Goal: Information Seeking & Learning: Learn about a topic

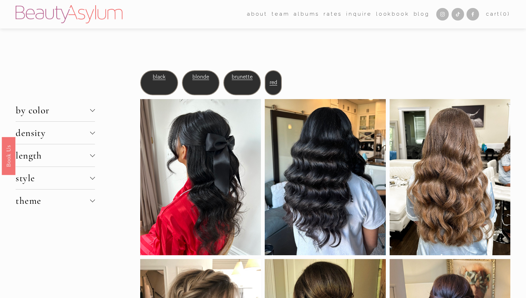
click at [69, 180] on span "style" at bounding box center [53, 178] width 74 height 12
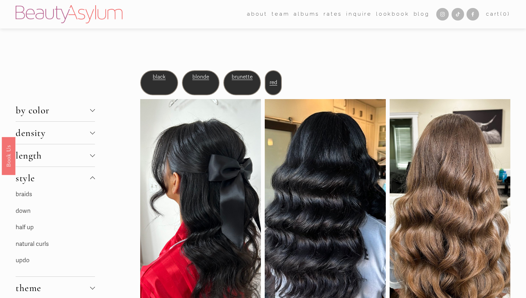
click at [21, 225] on link "half up" at bounding box center [25, 227] width 18 height 7
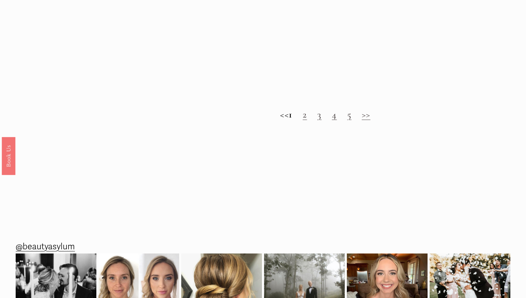
scroll to position [694, 0]
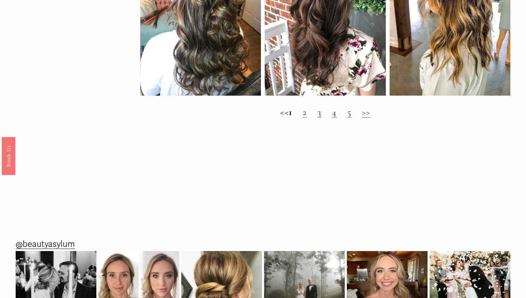
click at [314, 112] on h2 "<< 1 2 3 4 5 >>" at bounding box center [325, 111] width 370 height 11
click at [307, 112] on link "2" at bounding box center [305, 112] width 4 height 12
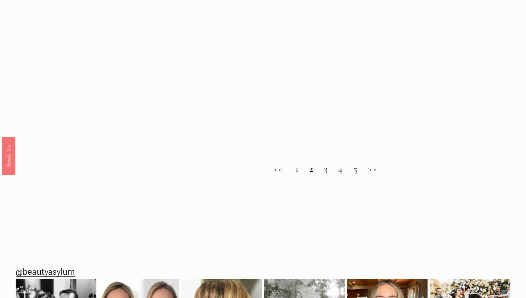
scroll to position [697, 0]
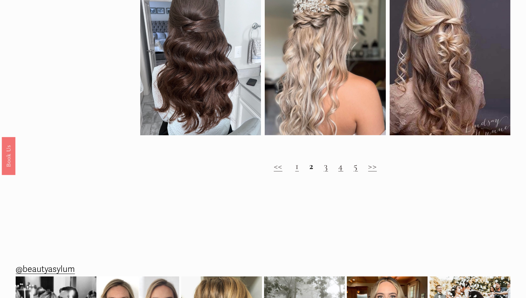
click at [327, 168] on link "3" at bounding box center [326, 166] width 4 height 12
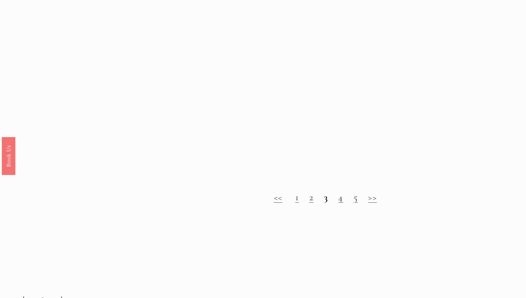
scroll to position [667, 0]
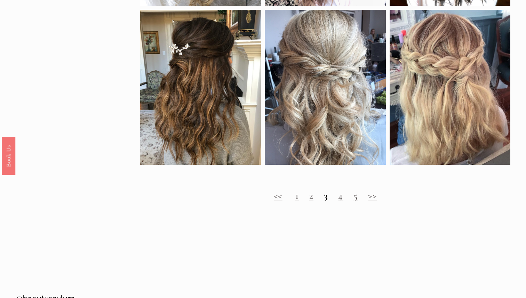
click at [343, 197] on link "4" at bounding box center [340, 196] width 5 height 12
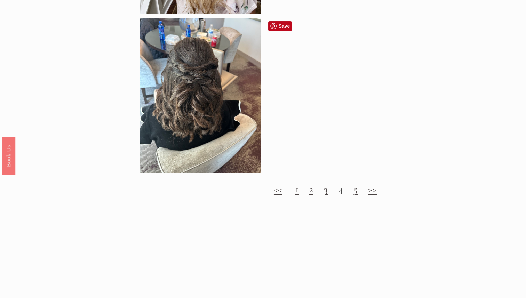
scroll to position [676, 0]
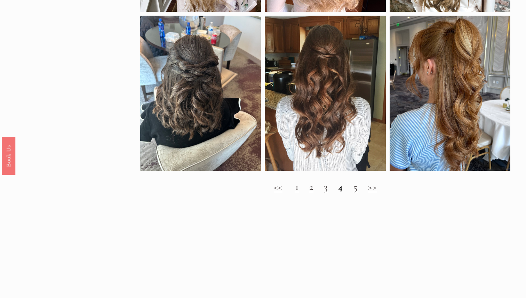
click at [340, 189] on strong "4" at bounding box center [340, 187] width 5 height 12
click at [356, 190] on link "5" at bounding box center [355, 187] width 4 height 12
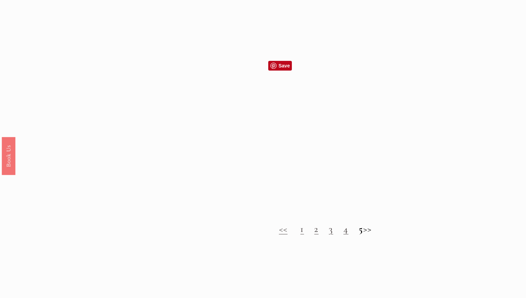
scroll to position [621, 0]
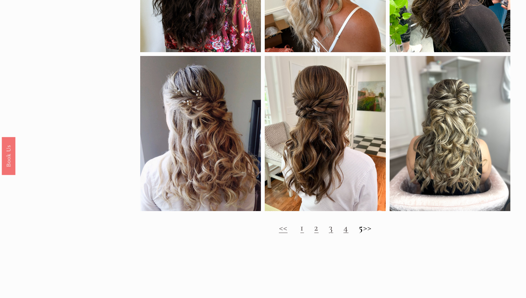
click at [371, 228] on h2 "<< 1 2 3 4 5 >>" at bounding box center [325, 227] width 370 height 11
click at [376, 227] on h2 "<< 1 2 3 4 5 >>" at bounding box center [325, 227] width 370 height 11
click at [368, 228] on h2 "<< 1 2 3 4 5 >>" at bounding box center [325, 227] width 370 height 11
click at [373, 228] on h2 "<< 1 2 3 4 5 >>" at bounding box center [325, 227] width 370 height 11
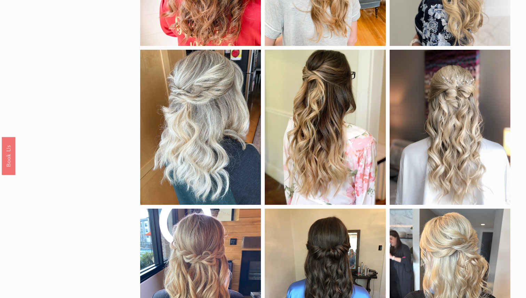
scroll to position [0, 0]
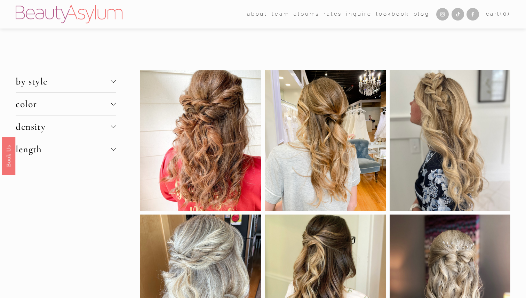
click at [104, 124] on span "density" at bounding box center [63, 127] width 95 height 12
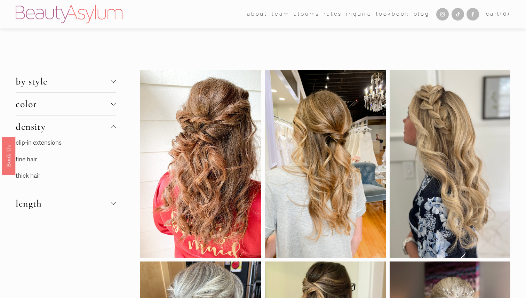
click at [29, 158] on link "fine hair" at bounding box center [26, 159] width 21 height 7
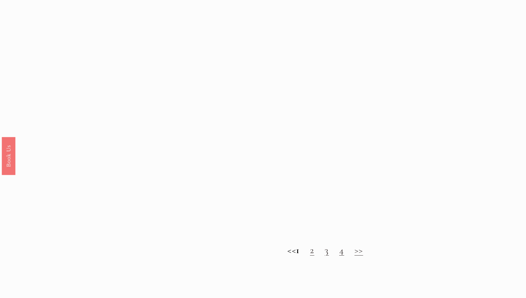
scroll to position [606, 0]
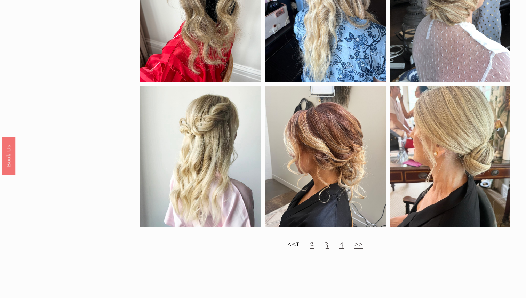
click at [314, 243] on link "2" at bounding box center [312, 243] width 4 height 12
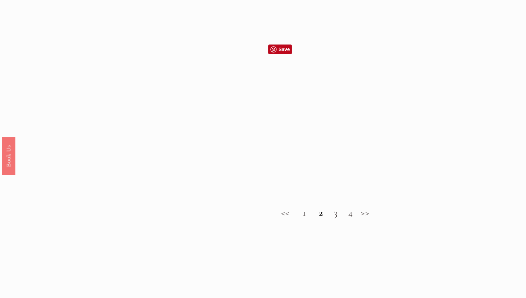
scroll to position [631, 0]
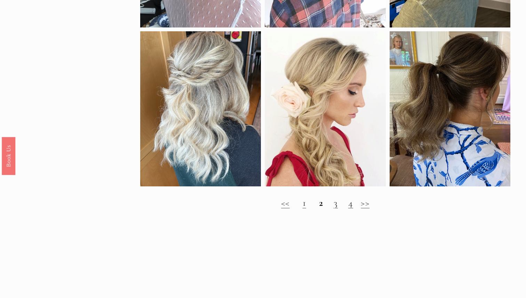
click at [334, 204] on link "3" at bounding box center [335, 203] width 4 height 12
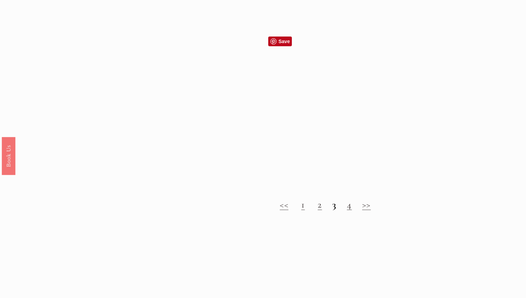
scroll to position [631, 0]
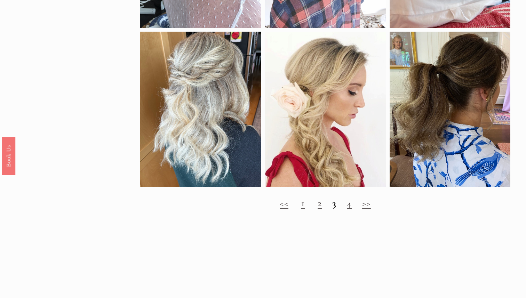
click at [350, 202] on link "4" at bounding box center [349, 203] width 5 height 12
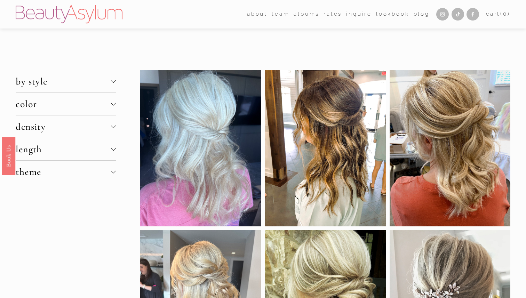
click at [112, 81] on div at bounding box center [113, 81] width 5 height 5
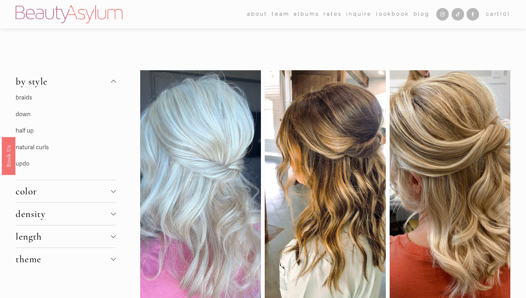
click at [25, 115] on link "down" at bounding box center [23, 114] width 15 height 7
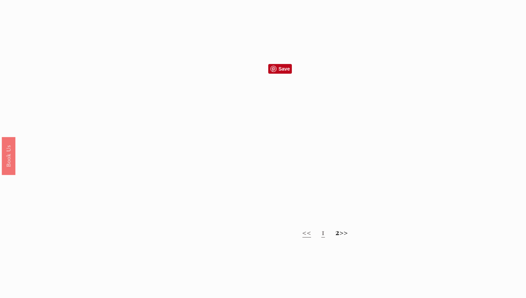
scroll to position [659, 0]
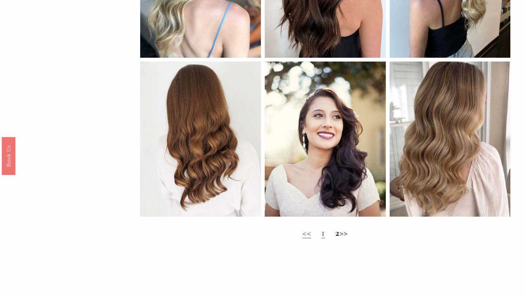
click at [335, 233] on strong "2" at bounding box center [337, 233] width 4 height 12
click at [321, 235] on link "1" at bounding box center [322, 233] width 3 height 12
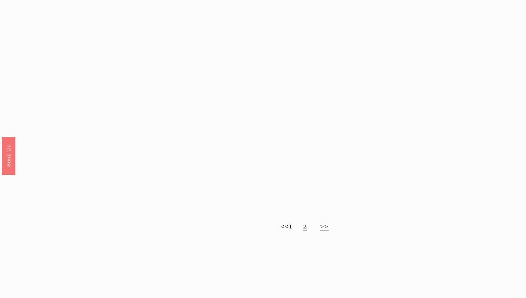
scroll to position [828, 0]
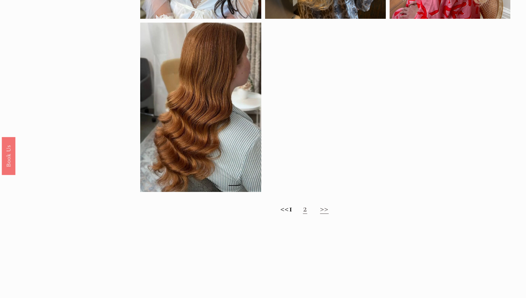
click at [307, 213] on link "2" at bounding box center [305, 208] width 4 height 12
